Goal: Information Seeking & Learning: Learn about a topic

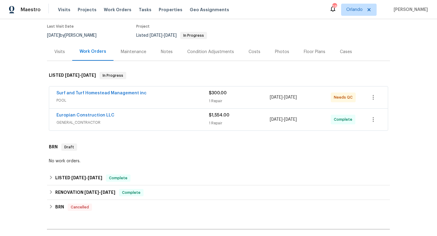
scroll to position [80, 0]
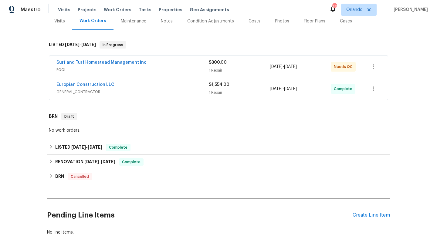
click at [165, 88] on div "Europian Construction LLC" at bounding box center [132, 85] width 152 height 7
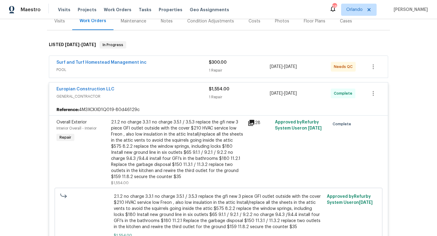
click at [162, 94] on span "GENERAL_CONTRACTOR" at bounding box center [132, 97] width 152 height 6
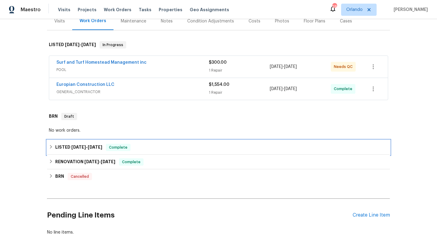
click at [77, 146] on span "[DATE]" at bounding box center [78, 147] width 15 height 4
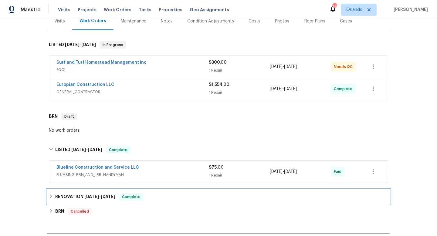
click at [94, 193] on div "RENOVATION [DATE] - [DATE] Complete" at bounding box center [218, 197] width 343 height 15
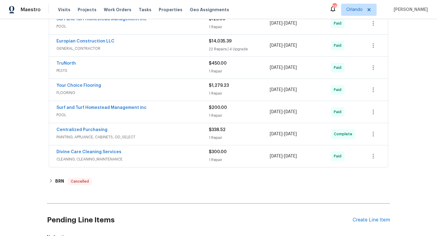
scroll to position [291, 0]
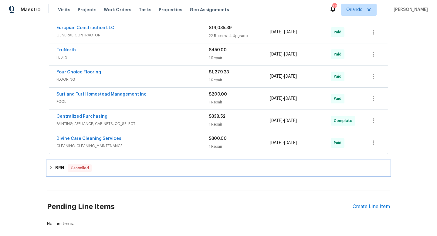
click at [59, 169] on h6 "BRN" at bounding box center [59, 168] width 9 height 7
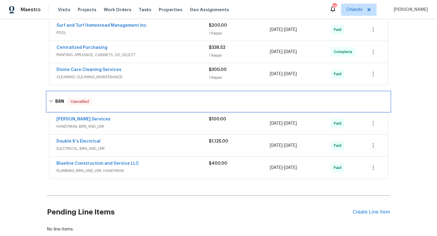
scroll to position [372, 0]
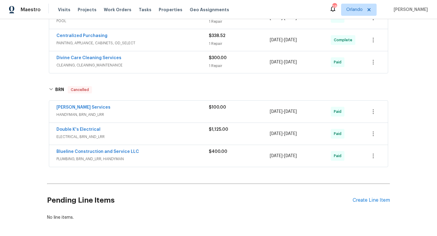
click at [170, 132] on div "Double K's Electrical" at bounding box center [132, 130] width 152 height 7
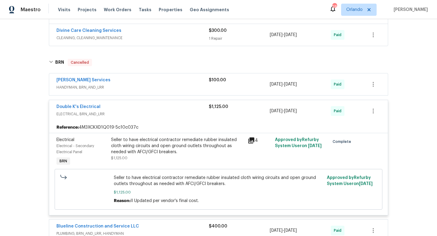
scroll to position [399, 0]
click at [179, 143] on div "Seller to have electrical contractor remediate rubber insulated cloth wiring ci…" at bounding box center [177, 146] width 133 height 18
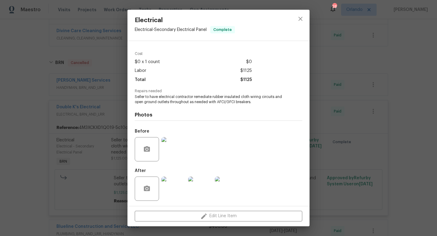
scroll to position [18, 0]
click at [172, 188] on img at bounding box center [174, 188] width 24 height 24
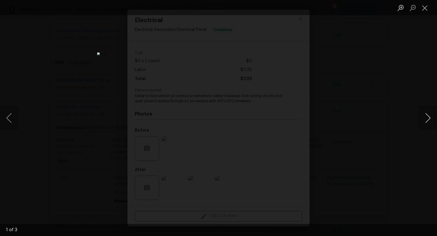
click at [427, 118] on button "Next image" at bounding box center [428, 118] width 18 height 24
click at [406, 98] on div "Lightbox" at bounding box center [218, 118] width 437 height 236
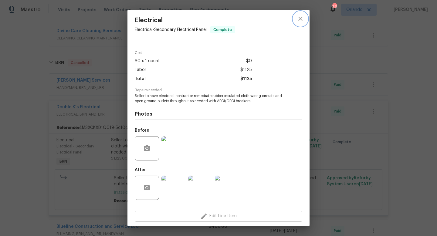
click at [301, 21] on icon "close" at bounding box center [300, 18] width 7 height 7
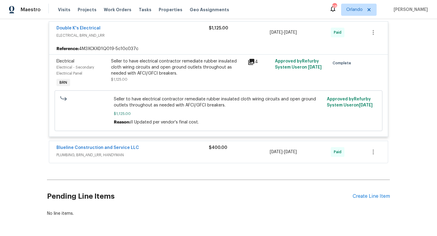
scroll to position [452, 0]
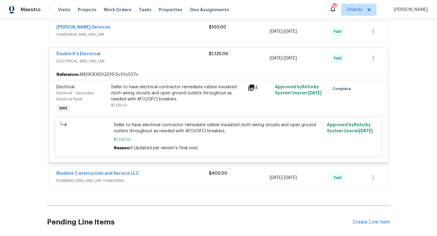
click at [133, 56] on div "Double K's Electrical" at bounding box center [132, 54] width 152 height 7
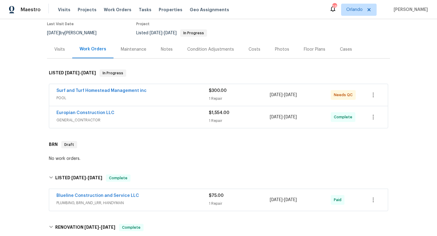
scroll to position [44, 0]
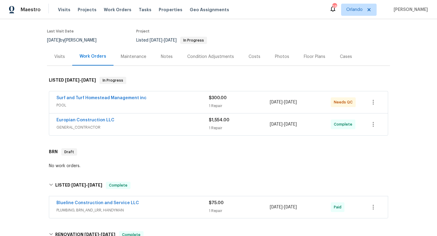
click at [178, 125] on span "GENERAL_CONTRACTOR" at bounding box center [132, 128] width 152 height 6
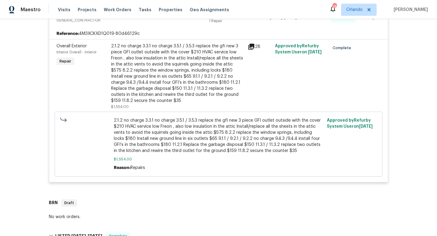
scroll to position [114, 0]
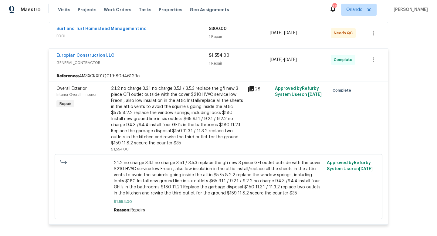
click at [170, 56] on div "Europian Construction LLC" at bounding box center [132, 56] width 152 height 7
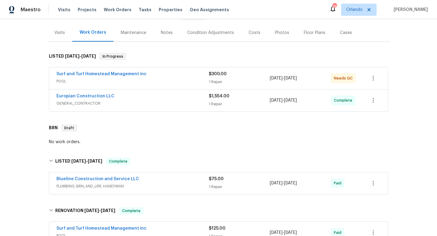
scroll to position [61, 0]
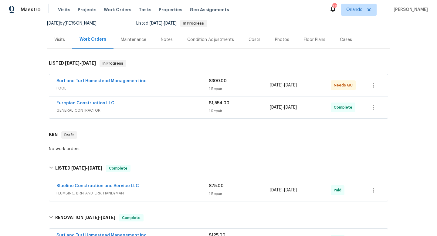
click at [159, 109] on span "GENERAL_CONTRACTOR" at bounding box center [132, 110] width 152 height 6
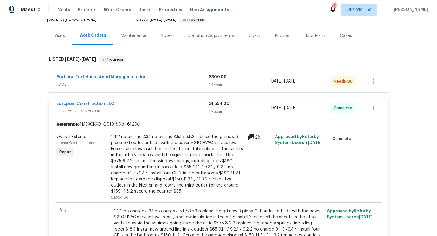
scroll to position [59, 0]
